Goal: Task Accomplishment & Management: Manage account settings

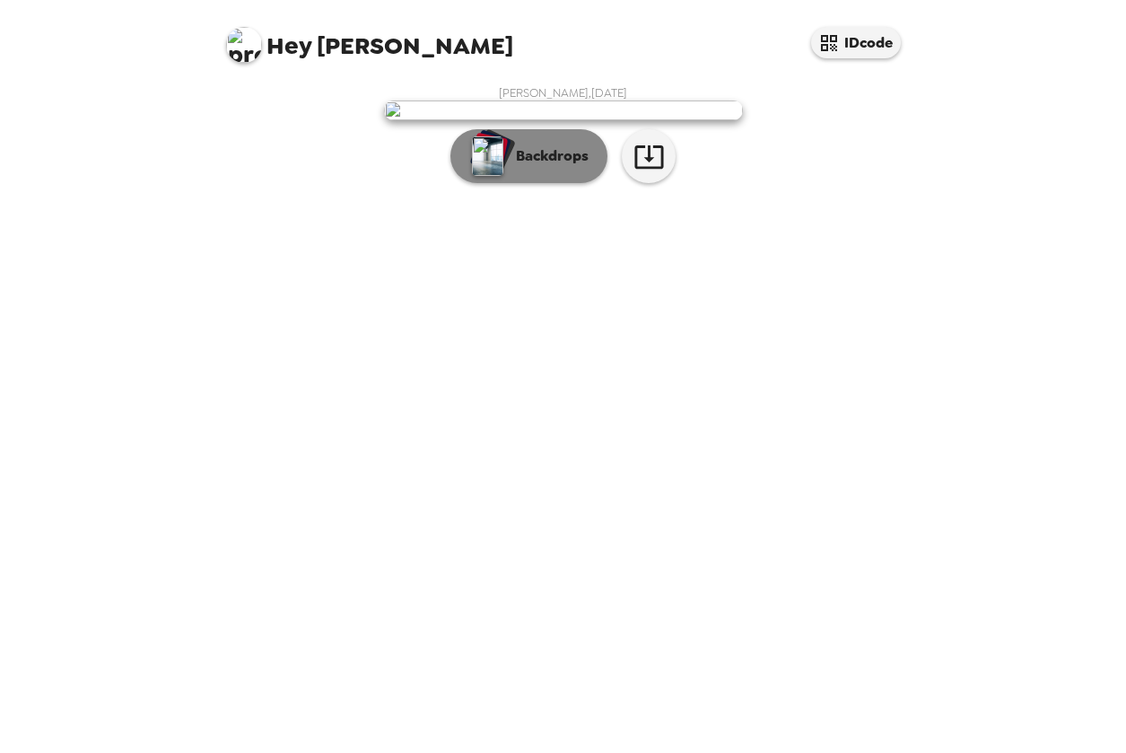
click at [555, 167] on p "Backdrops" at bounding box center [548, 156] width 82 height 22
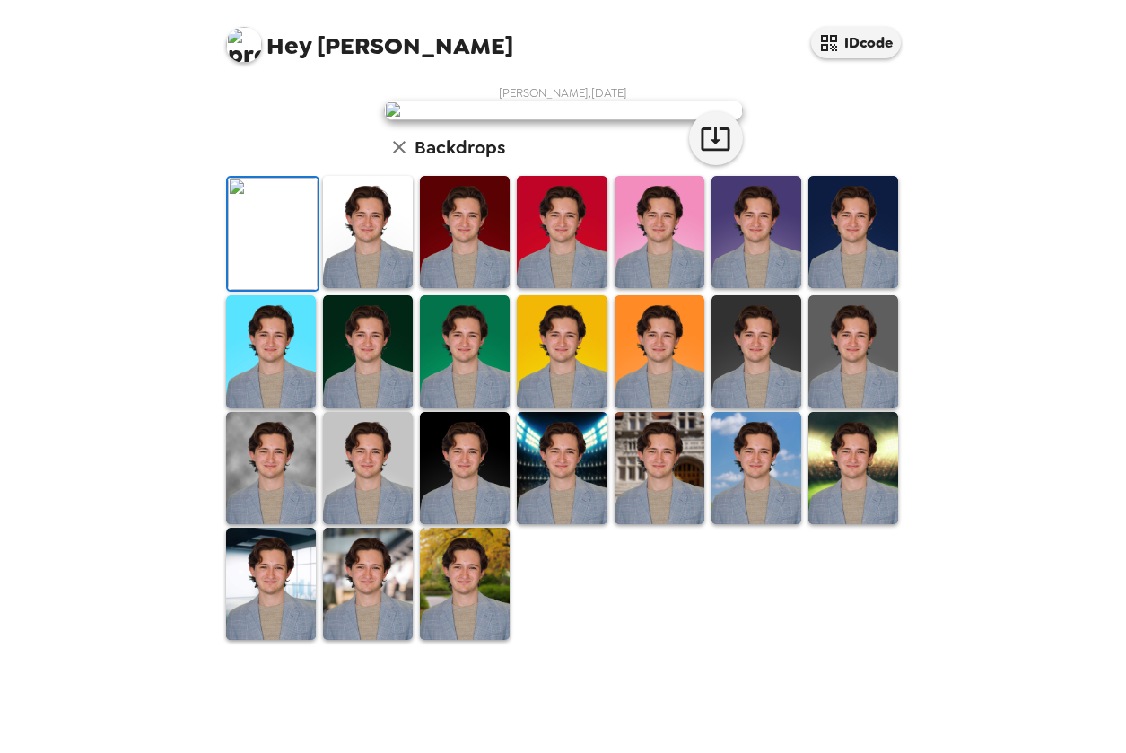
click at [357, 288] on img at bounding box center [368, 232] width 90 height 112
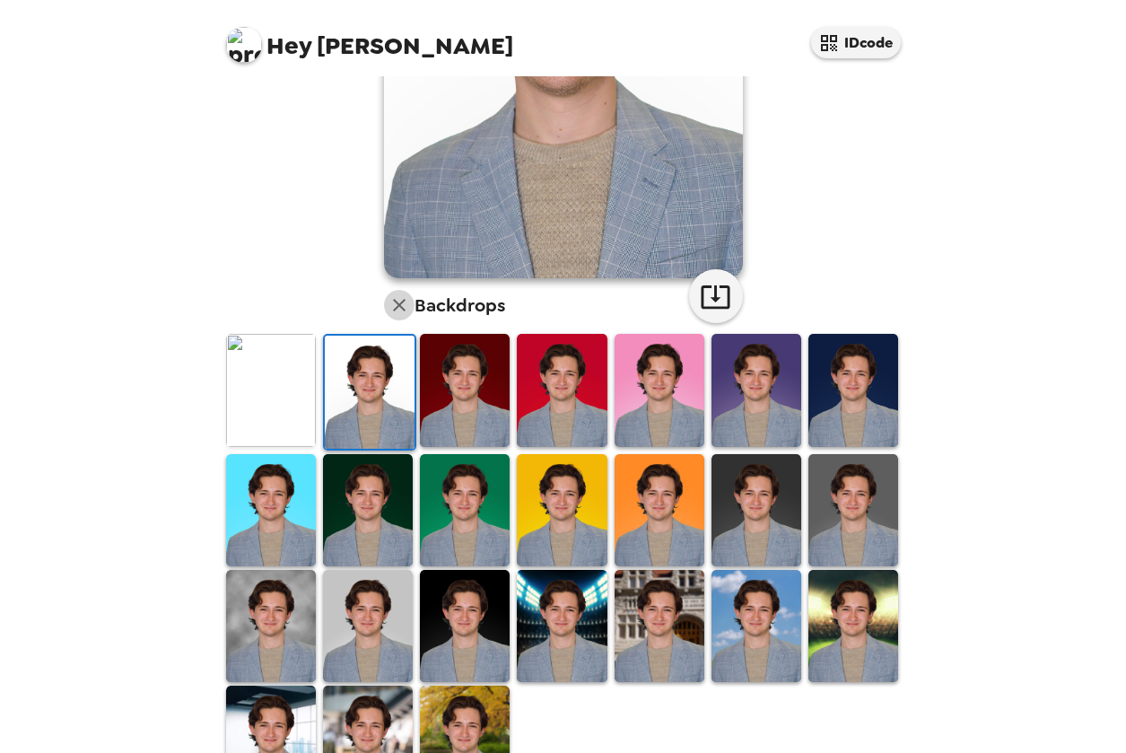
click at [380, 303] on div "[PERSON_NAME] , [DATE] Backdrops" at bounding box center [563, 307] width 682 height 986
click at [388, 316] on icon "button" at bounding box center [399, 305] width 22 height 22
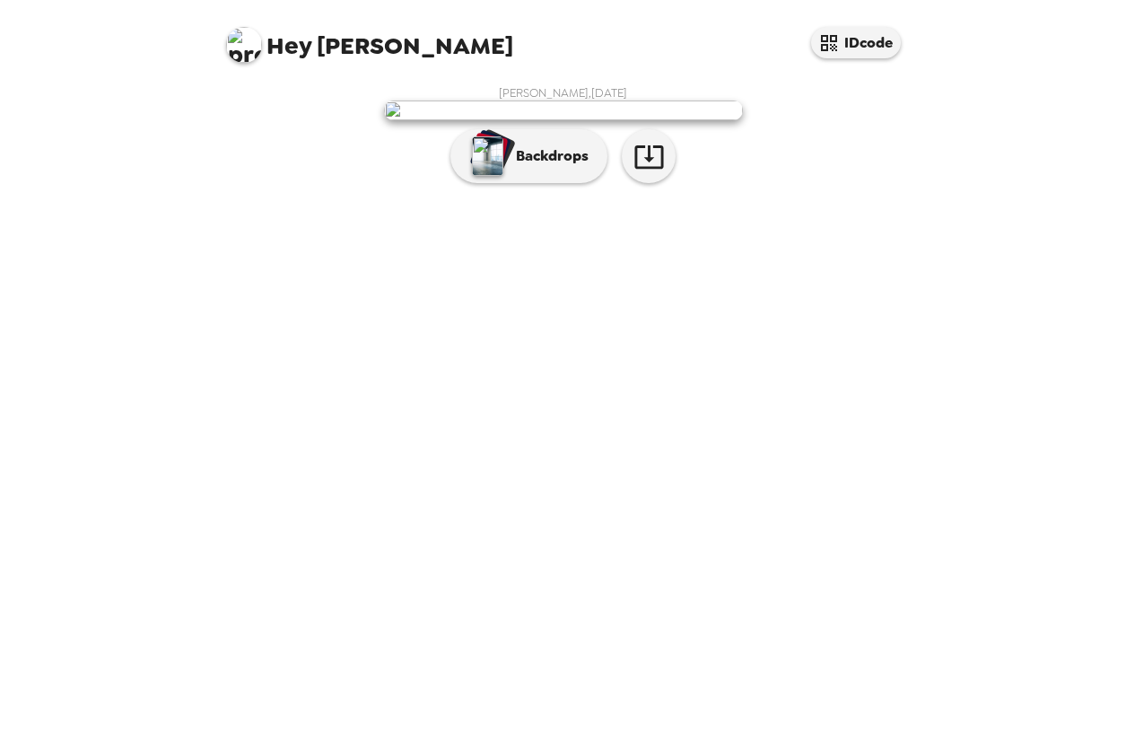
click at [373, 192] on div "[PERSON_NAME] , [DATE] Backdrops" at bounding box center [563, 138] width 682 height 107
click at [526, 167] on p "Backdrops" at bounding box center [548, 156] width 82 height 22
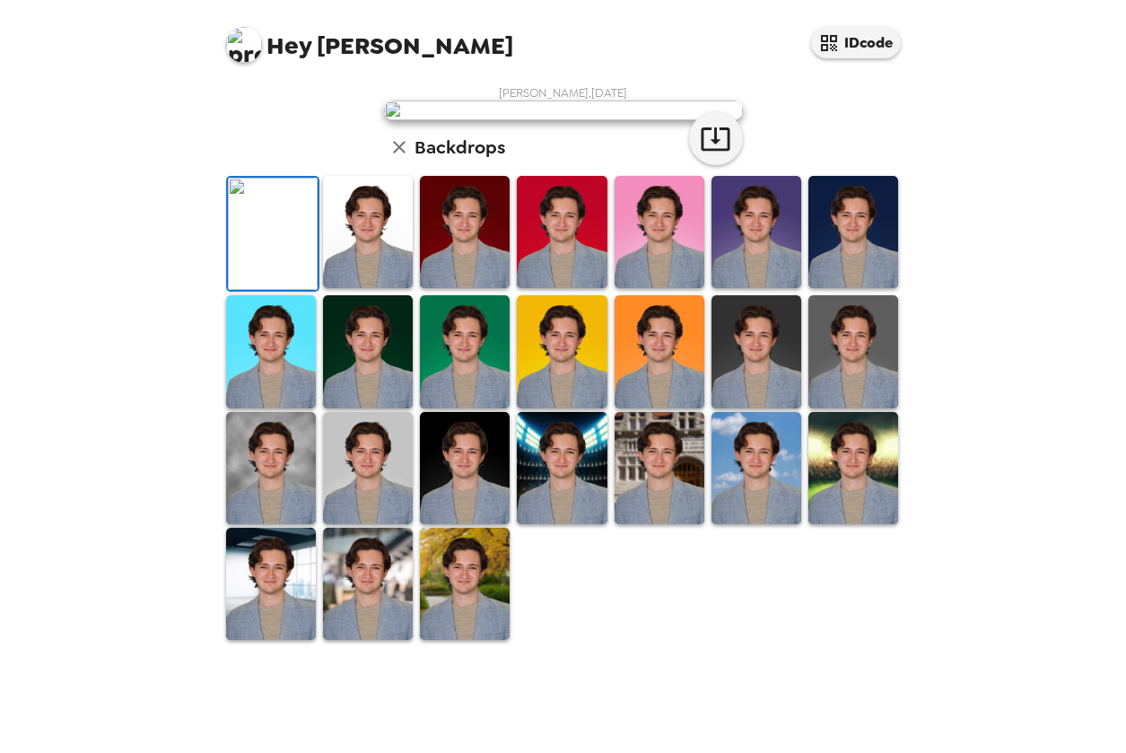
click at [343, 288] on img at bounding box center [368, 232] width 90 height 112
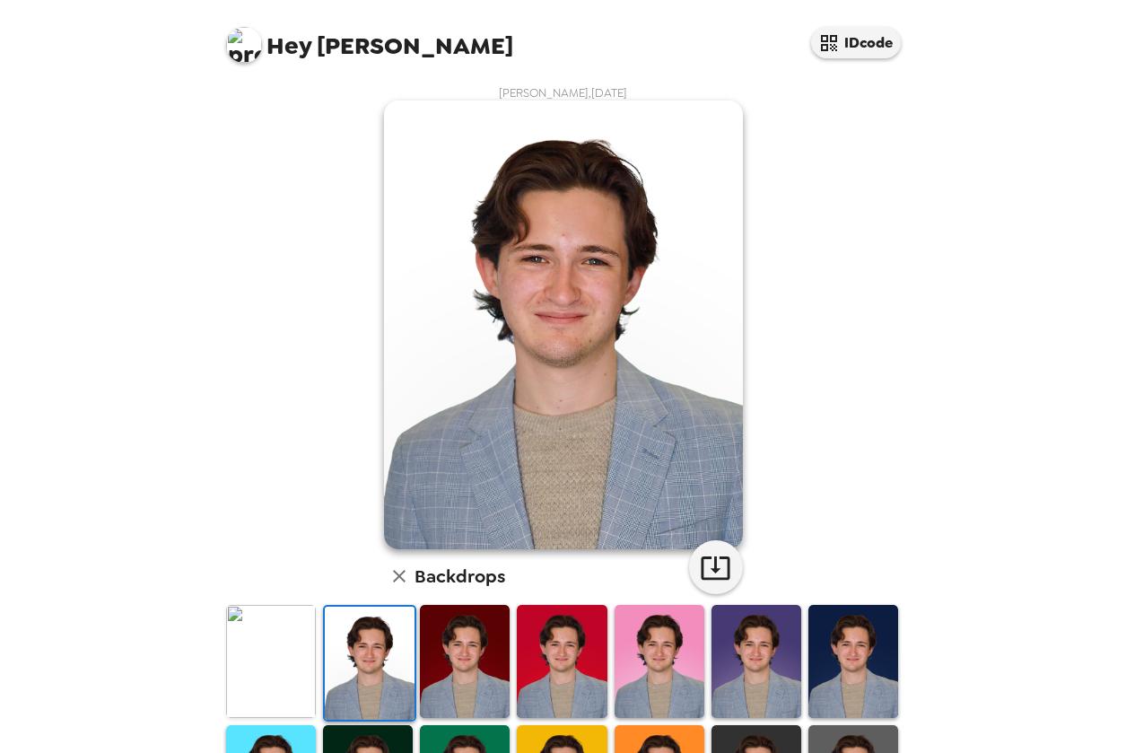
click at [1005, 431] on div "Hey [PERSON_NAME] IDcode [PERSON_NAME] , [DATE] Backdrops" at bounding box center [563, 376] width 1126 height 753
click at [393, 577] on icon "button" at bounding box center [399, 576] width 13 height 13
